Goal: Information Seeking & Learning: Learn about a topic

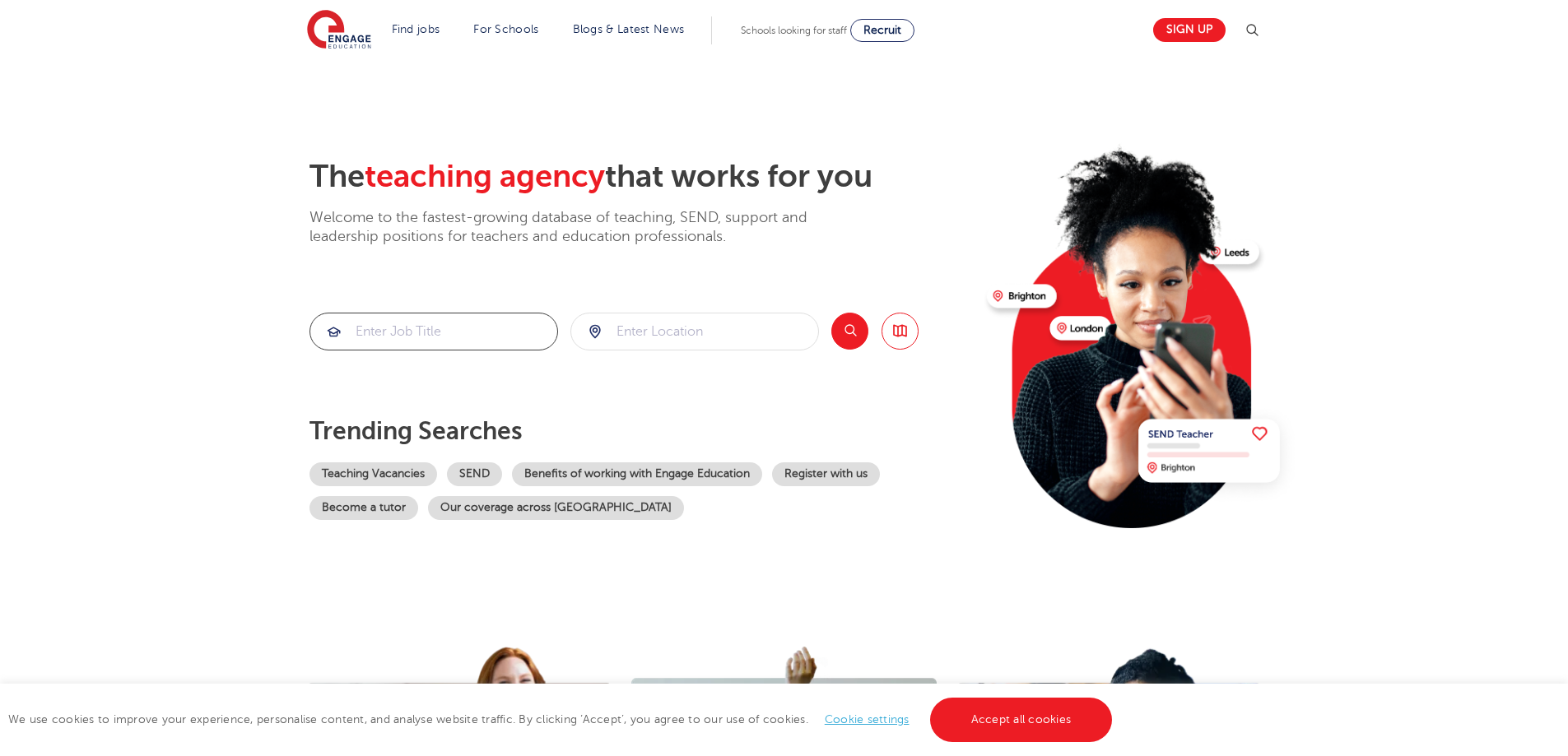
click at [462, 333] on input "search" at bounding box center [433, 331] width 246 height 36
type input "school business manager"
click button "Submit" at bounding box center [0, 0] width 0 height 0
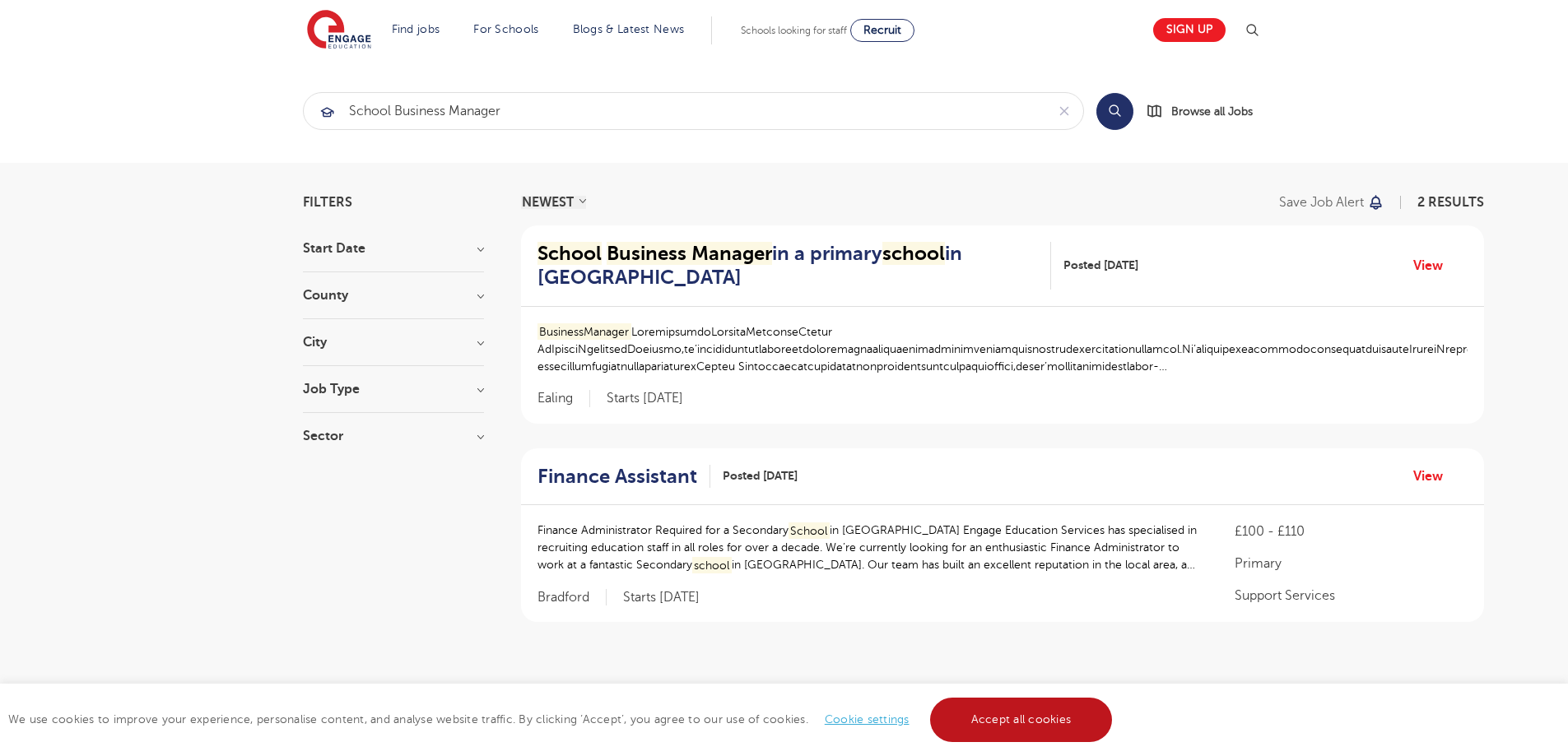
click at [1040, 725] on link "Accept all cookies" at bounding box center [1021, 720] width 183 height 44
click at [187, 191] on div "Filters Start Date [DATE] [DATE] Show more County [GEOGRAPHIC_DATA] 1 Ealing 1 …" at bounding box center [784, 489] width 1568 height 653
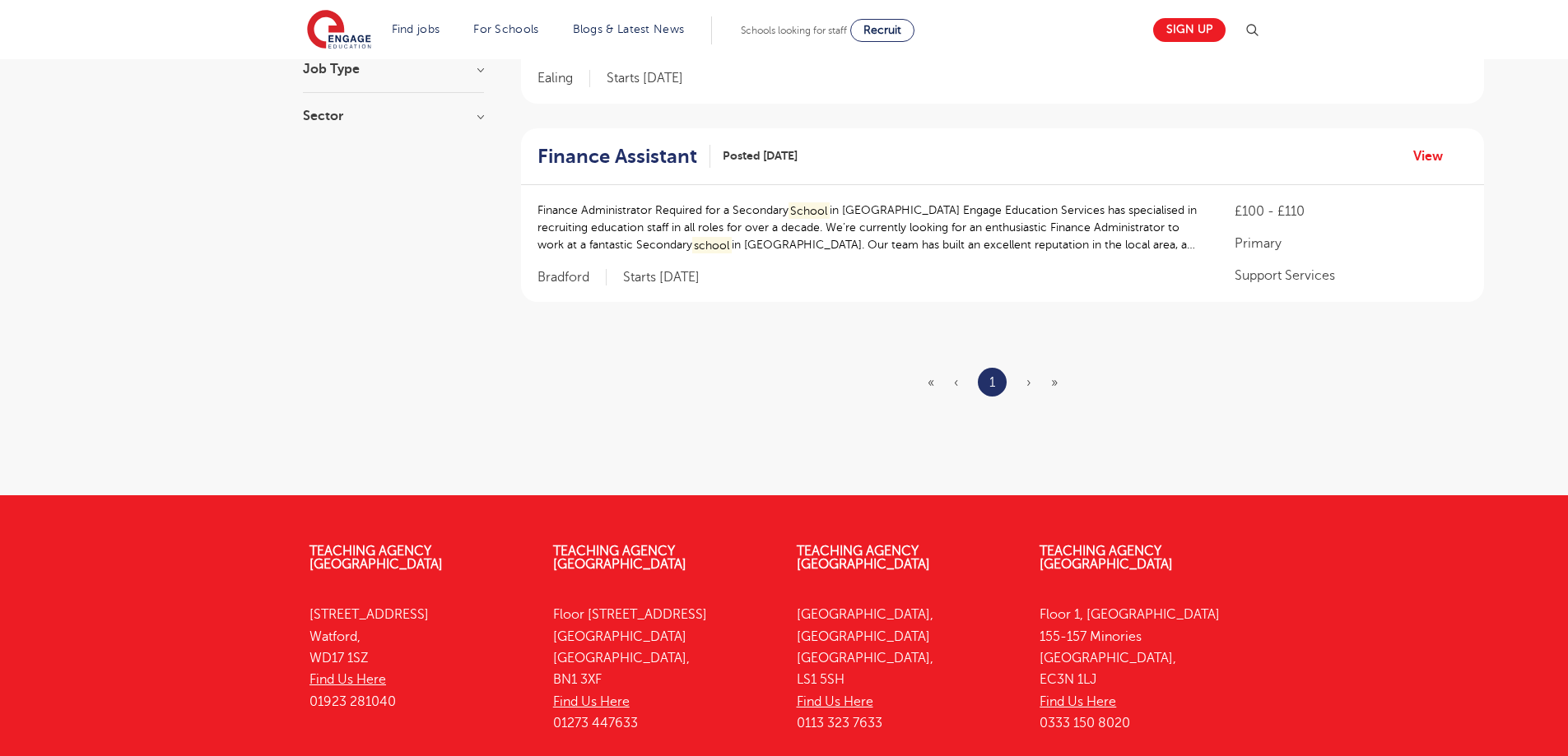
scroll to position [329, 0]
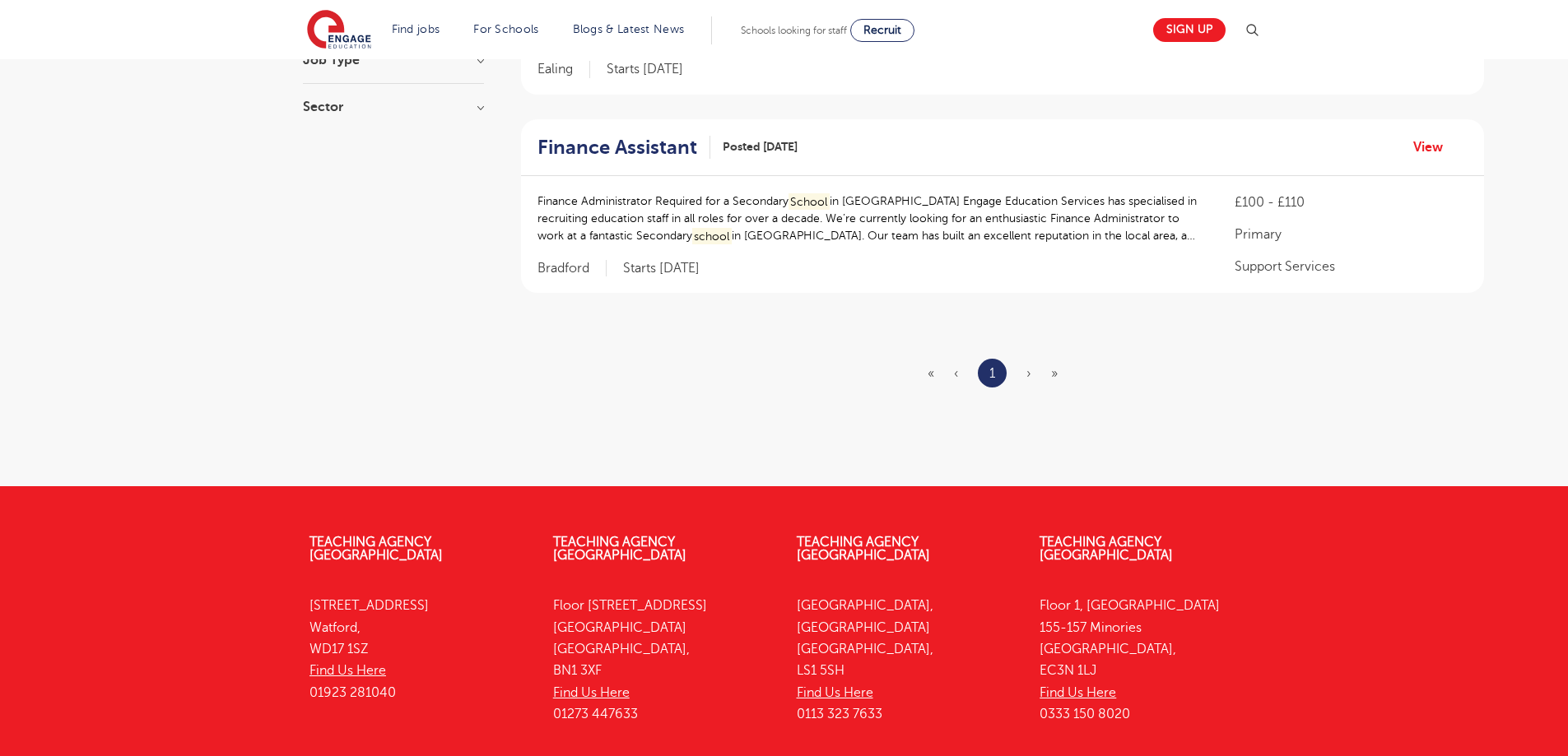
click at [1106, 416] on section "NEWEST OLDEST Save job alert 2 RESULTS School Business Manager in a primary sch…" at bounding box center [1002, 160] width 963 height 587
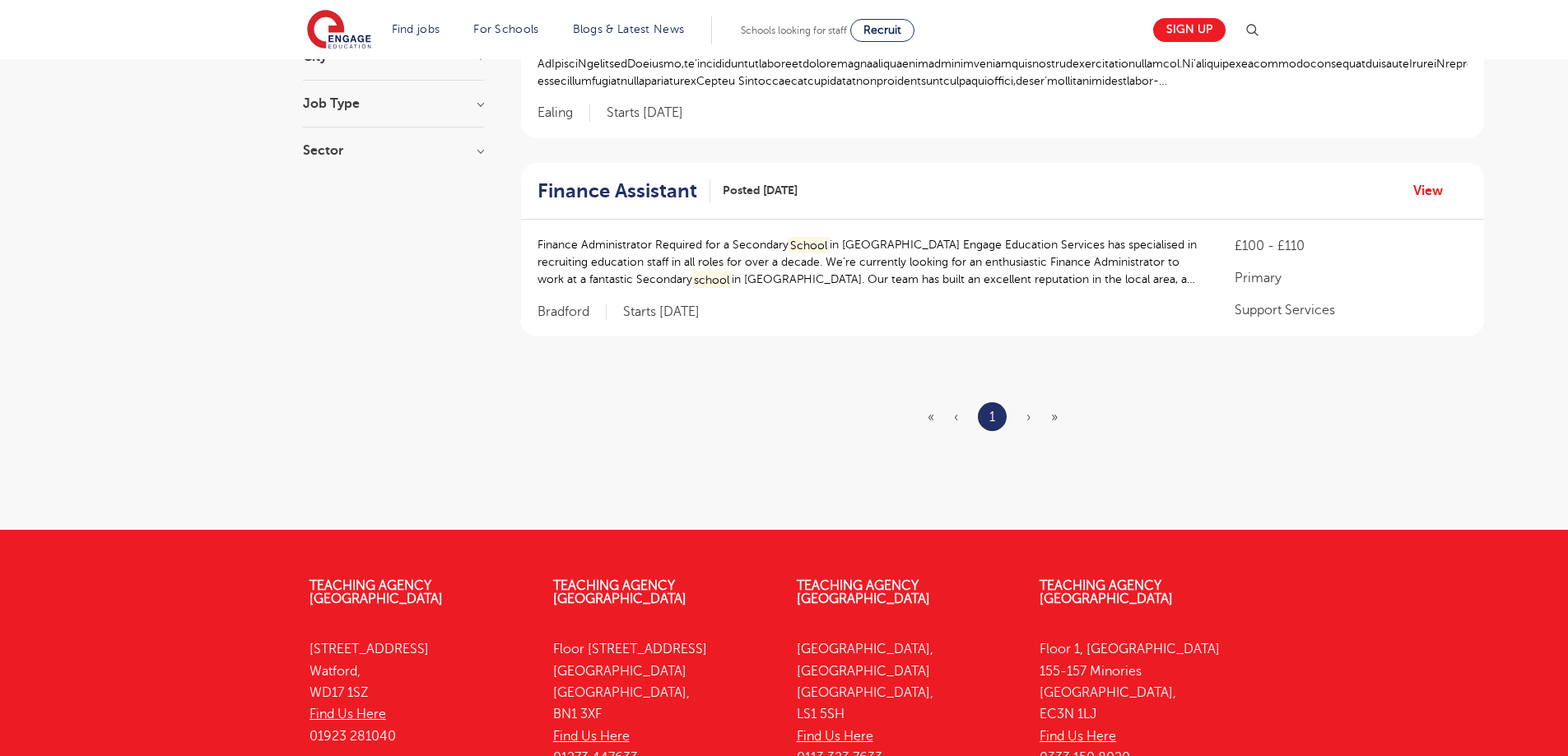
scroll to position [302, 0]
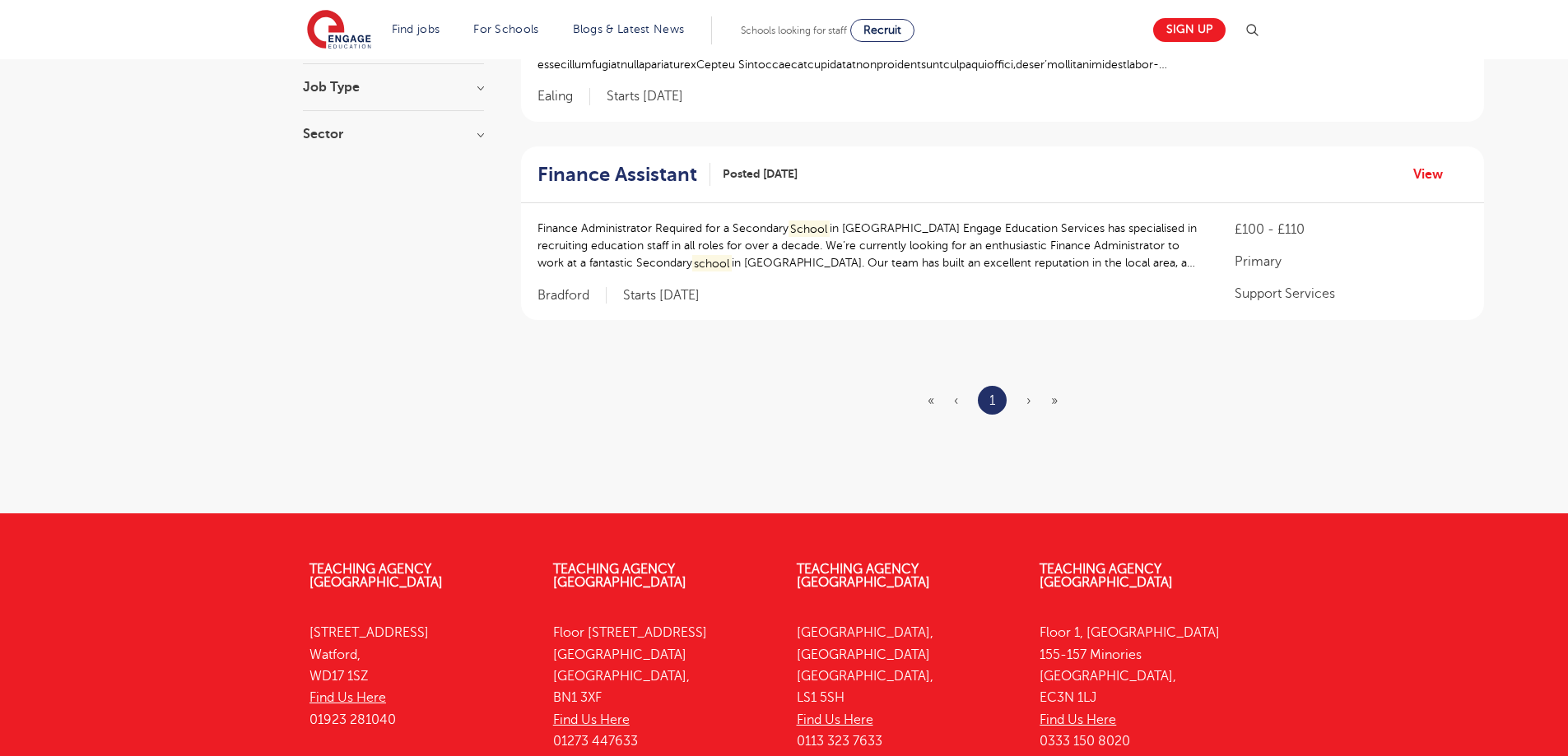
click at [419, 350] on aside "Filters Start Date [DATE] [DATE] Show more County [GEOGRAPHIC_DATA] 1 Ealing 1 …" at bounding box center [393, 188] width 181 height 587
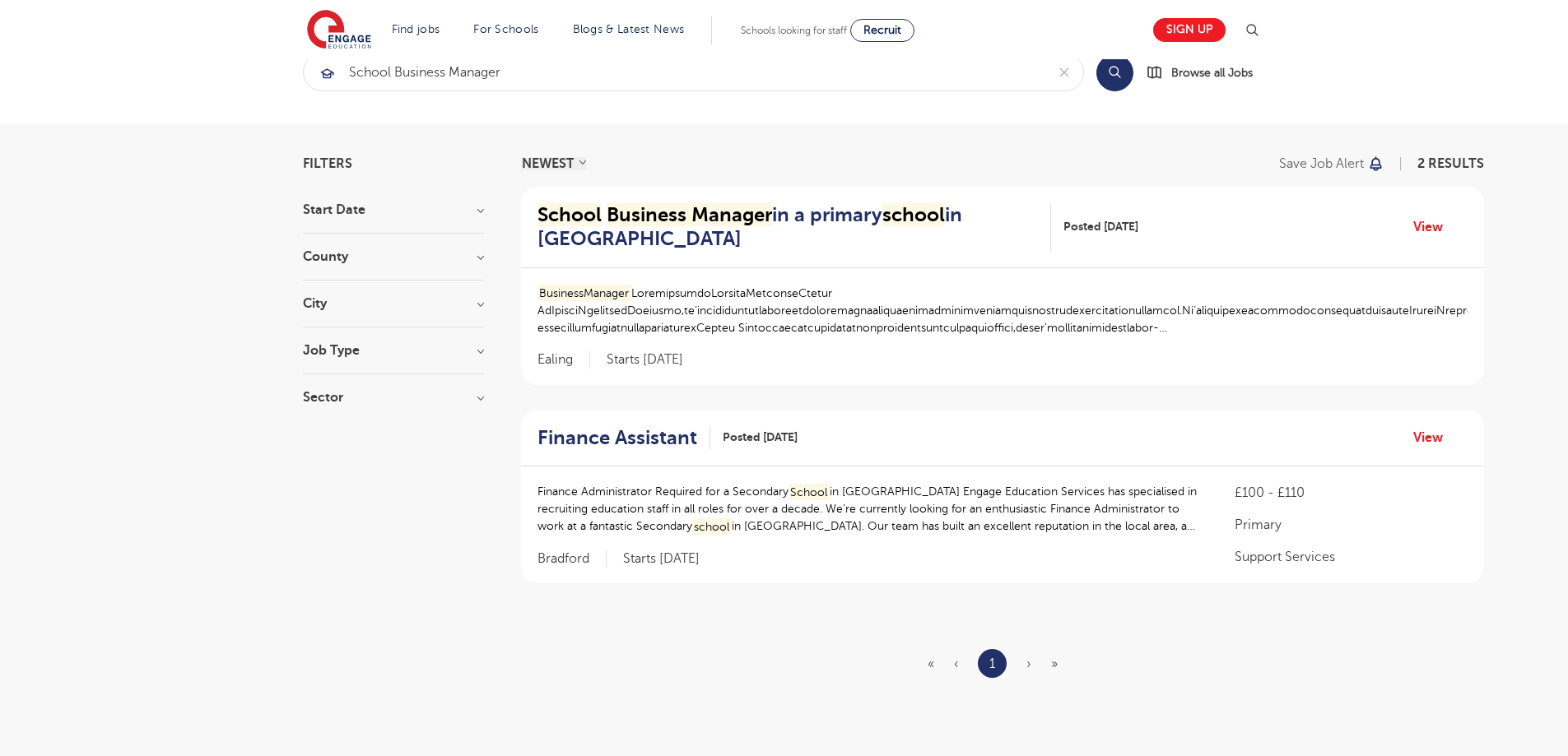
scroll to position [0, 0]
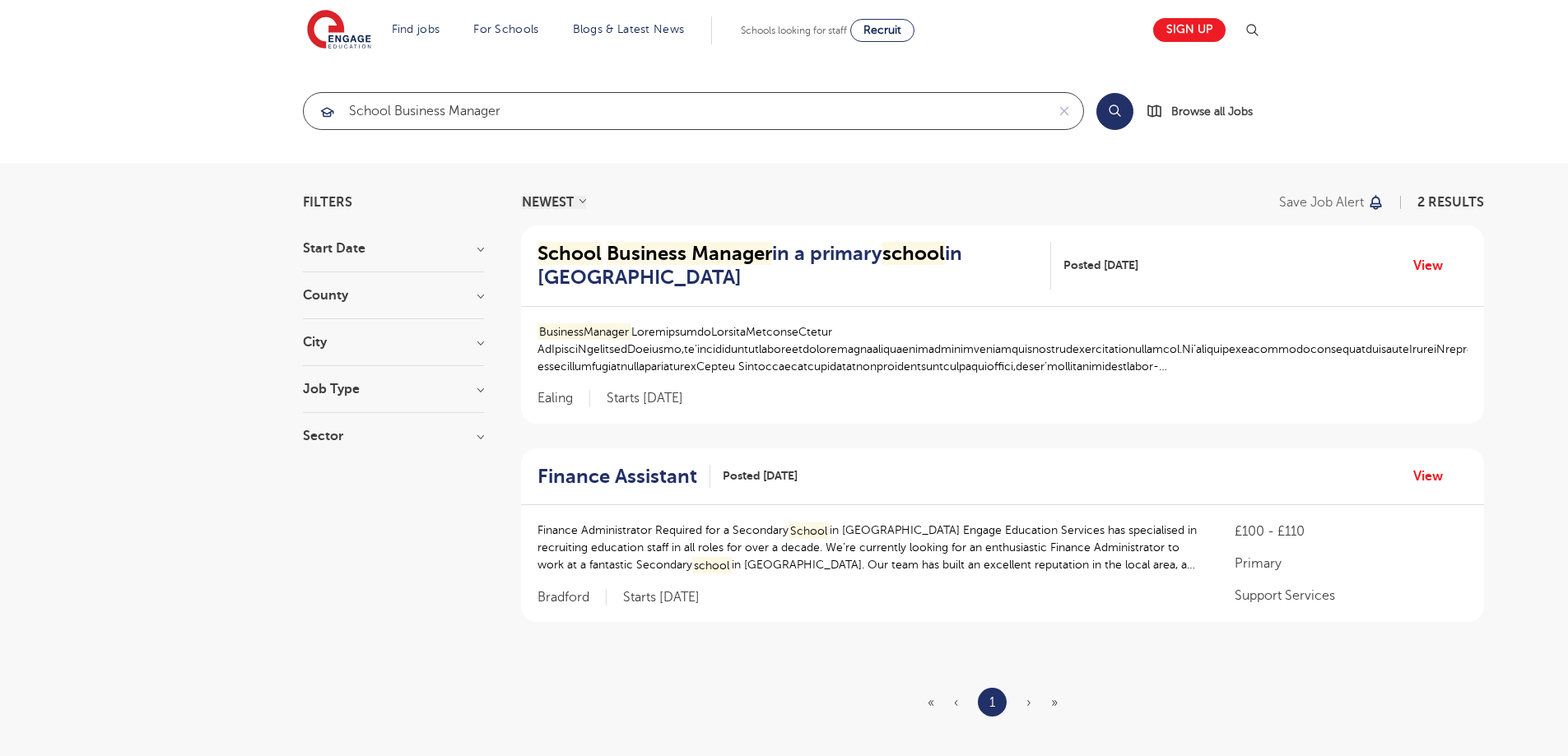
drag, startPoint x: 529, startPoint y: 108, endPoint x: 343, endPoint y: 114, distance: 186.1
click at [343, 114] on input "school business manager" at bounding box center [674, 111] width 741 height 36
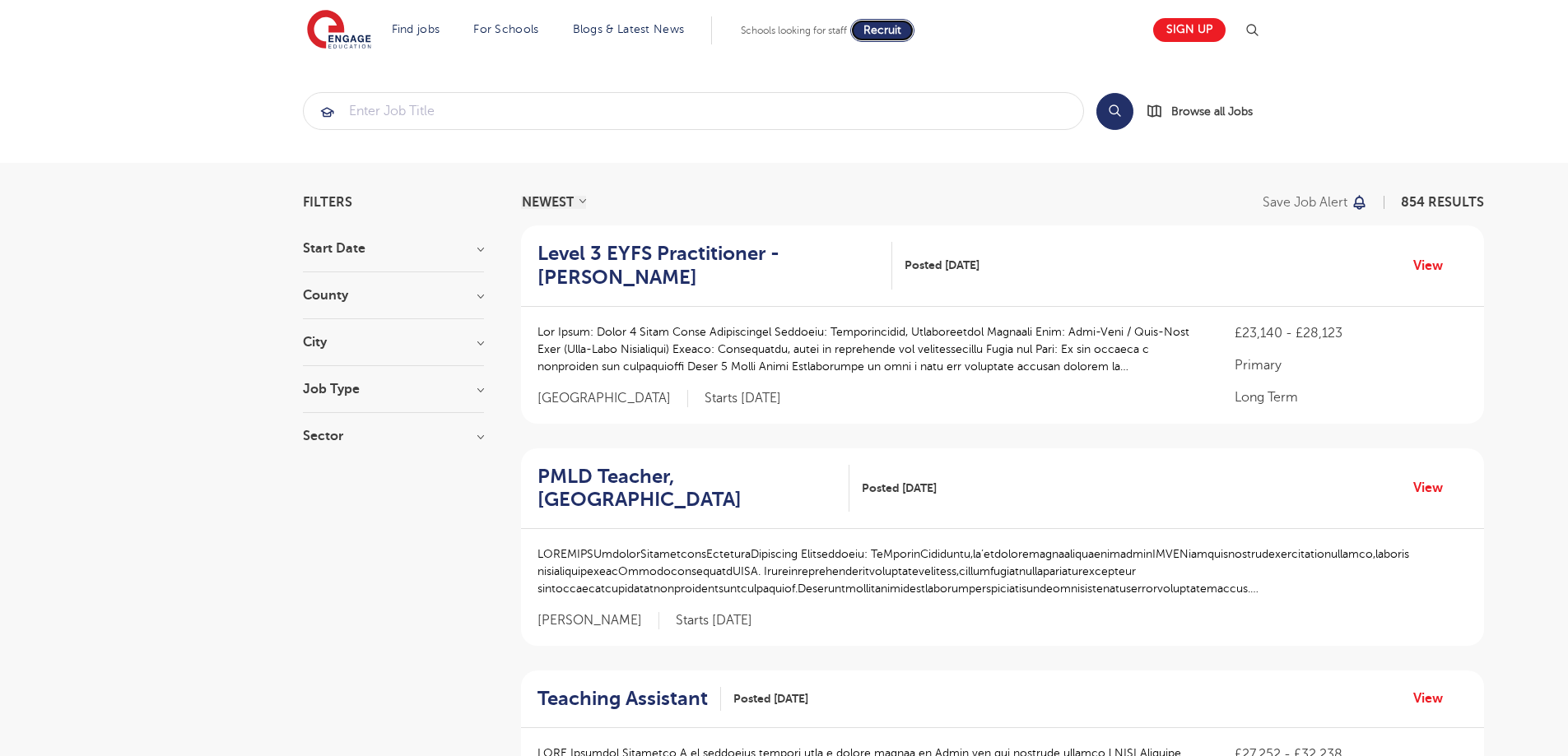
click at [896, 27] on span "Recruit" at bounding box center [882, 29] width 38 height 13
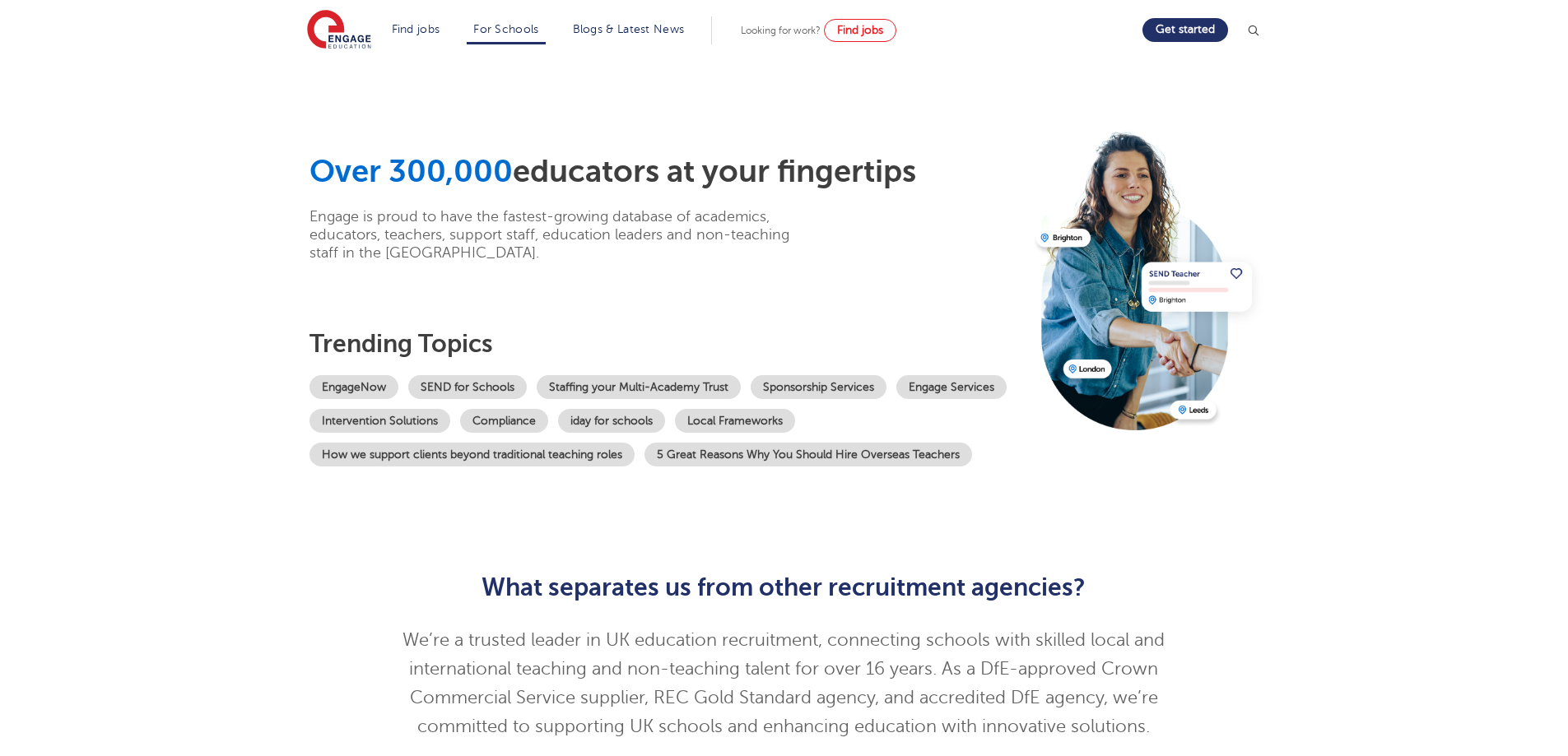
click at [223, 132] on section "Over 300,000 educators at your fingertips Engage is proud to have the fastest-g…" at bounding box center [784, 303] width 1568 height 490
